Goal: Transaction & Acquisition: Purchase product/service

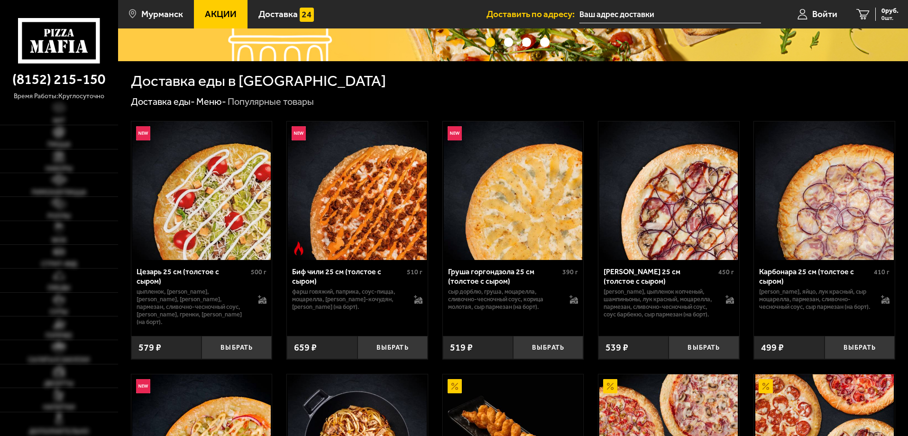
scroll to position [190, 0]
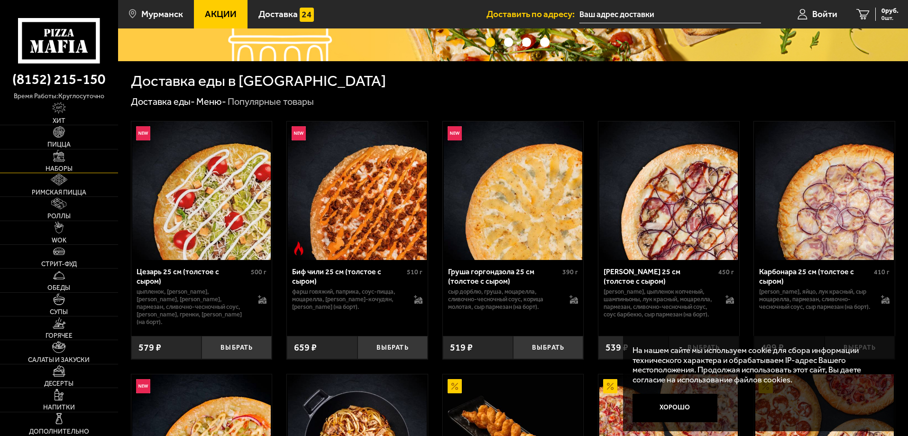
click at [59, 162] on img at bounding box center [59, 156] width 12 height 12
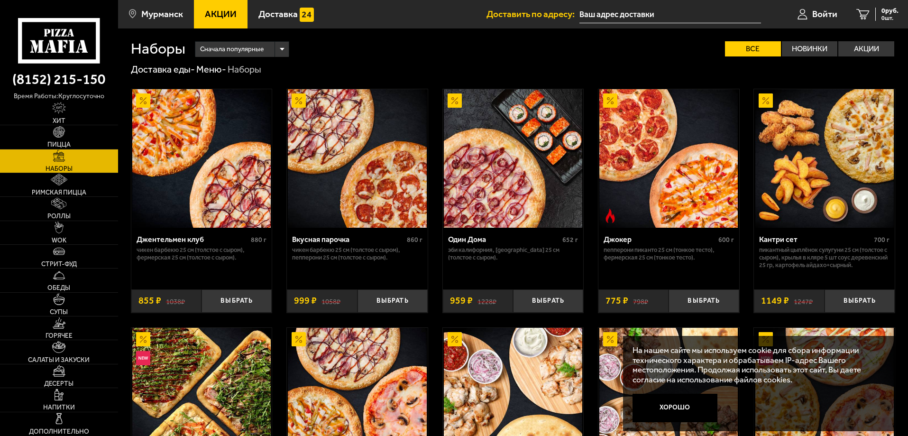
click at [190, 240] on div "Джентельмен клуб" at bounding box center [192, 239] width 112 height 9
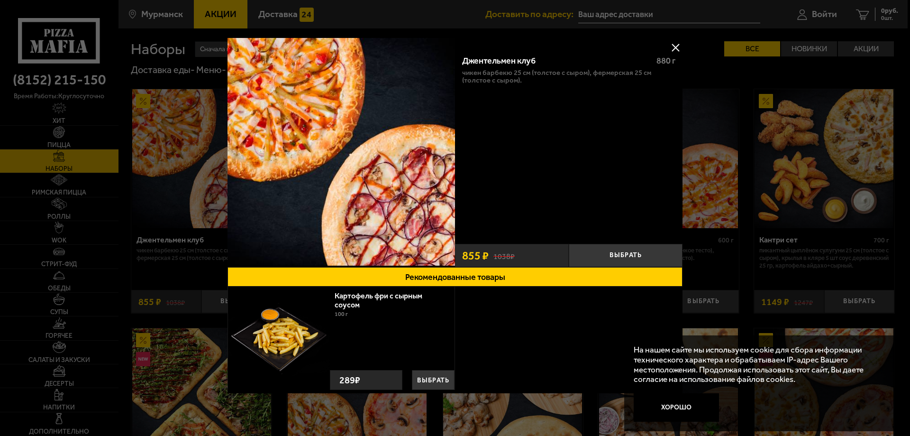
click at [674, 46] on button at bounding box center [675, 47] width 14 height 14
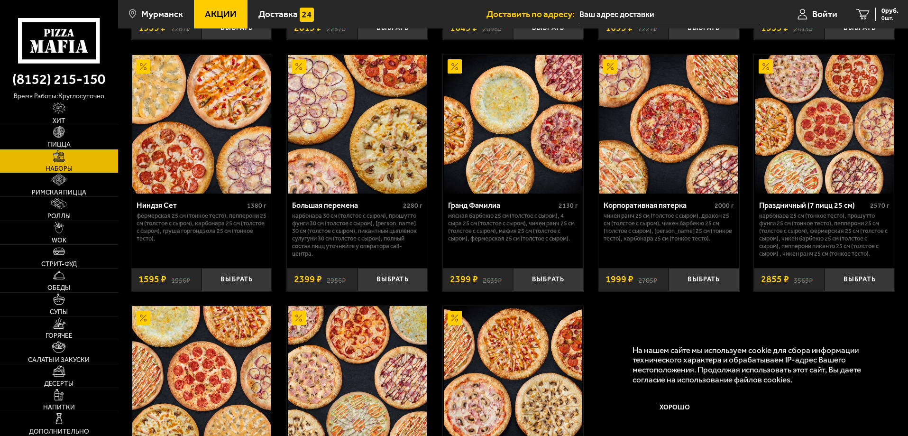
scroll to position [1327, 0]
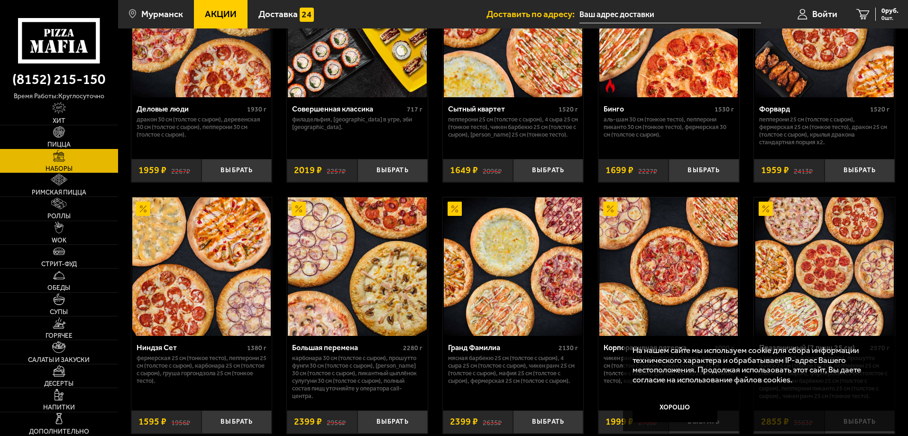
click at [51, 138] on link "Пицца" at bounding box center [59, 136] width 118 height 23
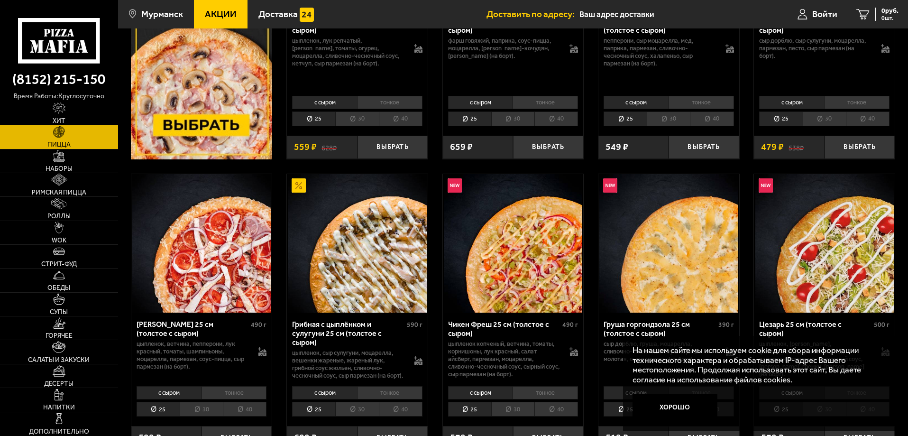
scroll to position [474, 0]
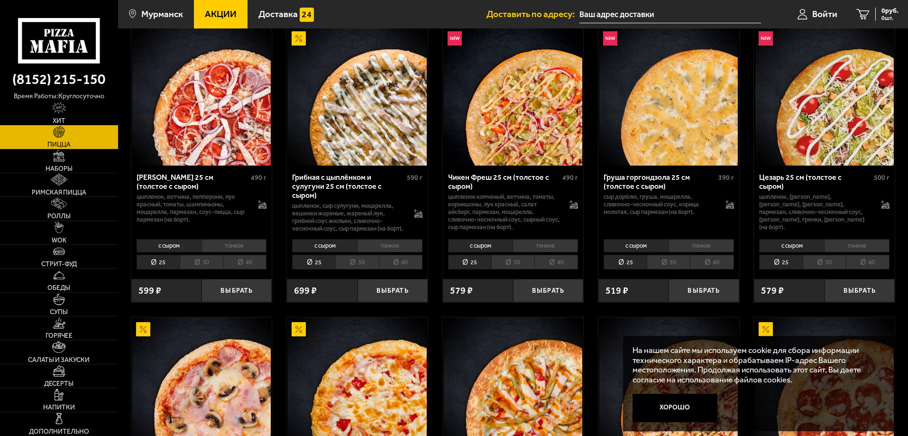
click at [391, 269] on li "40" at bounding box center [401, 261] width 44 height 15
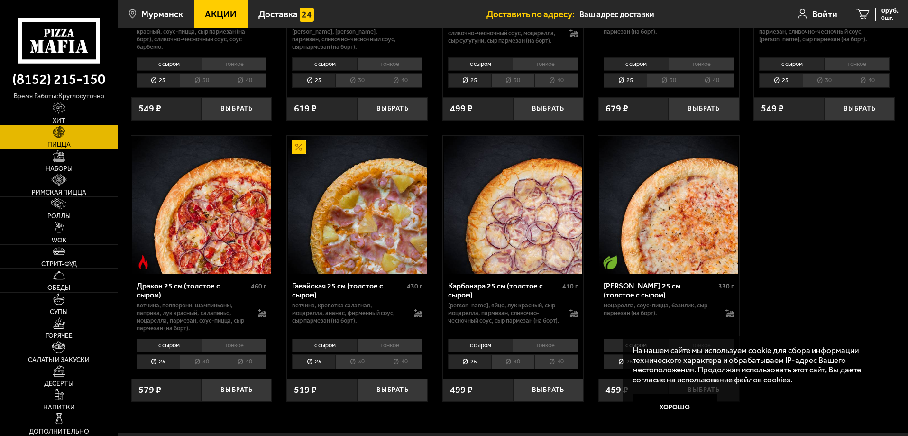
scroll to position [1517, 0]
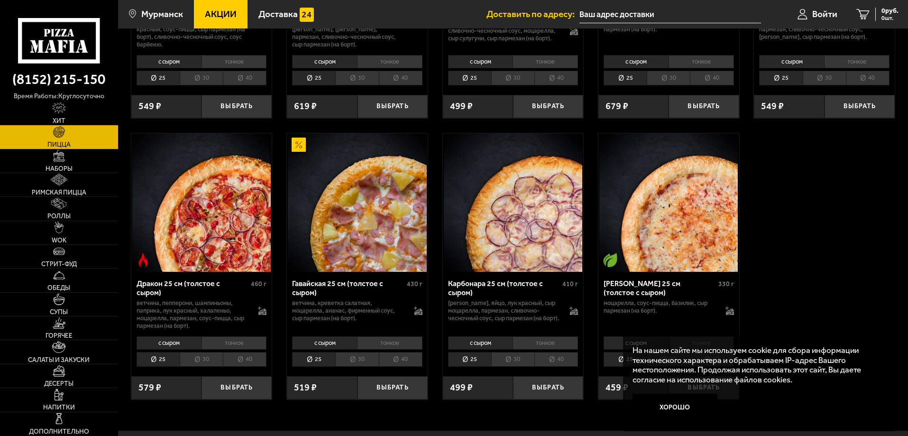
click at [402, 366] on li "40" at bounding box center [401, 359] width 44 height 15
